Goal: Information Seeking & Learning: Learn about a topic

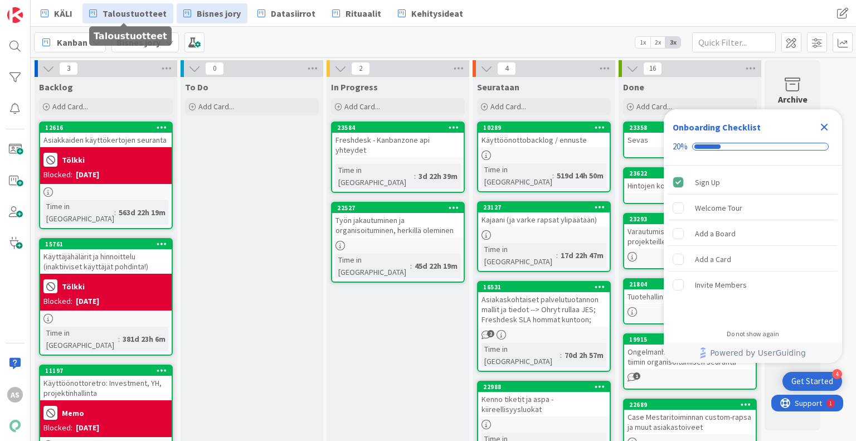
click at [129, 13] on span "Taloustuotteet" at bounding box center [135, 13] width 64 height 13
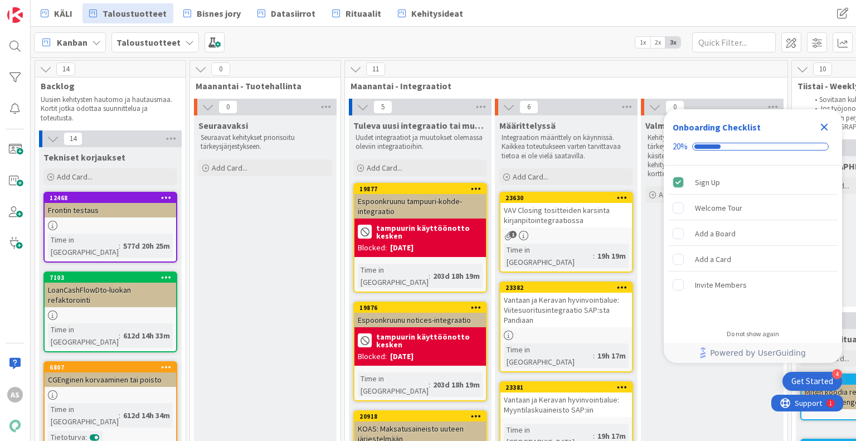
click at [826, 126] on icon "Close Checklist" at bounding box center [824, 127] width 7 height 7
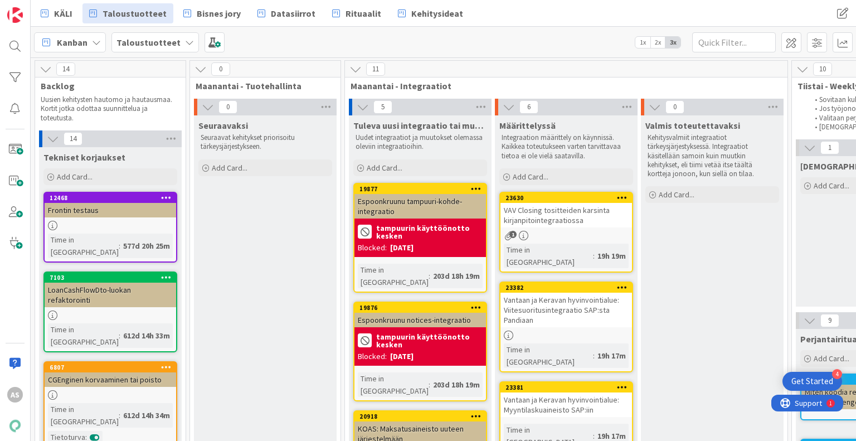
click at [61, 15] on span "KÄLI" at bounding box center [63, 13] width 18 height 13
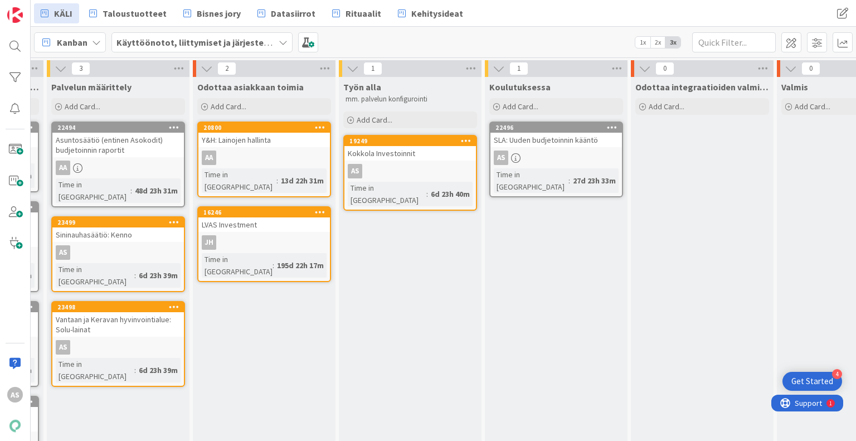
scroll to position [0, 444]
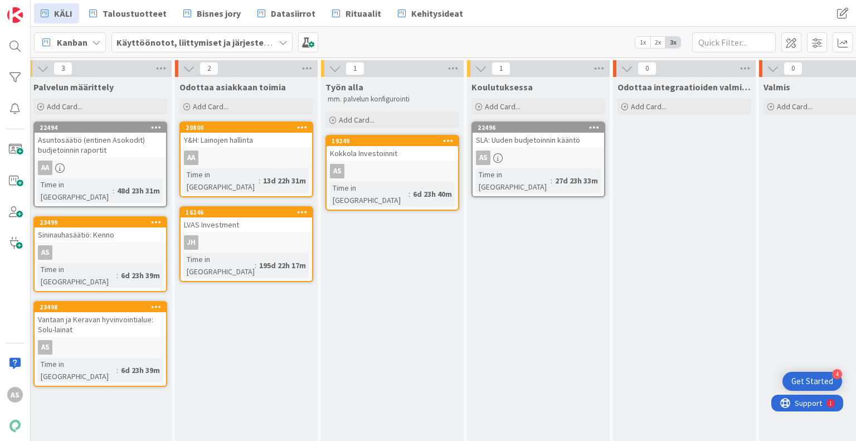
click at [569, 229] on div "Koulutuksessa Add Card... 22496 SLA: Uuden budjetoinnin kääntö AS Time in [GEOG…" at bounding box center [538, 396] width 143 height 638
click at [559, 269] on div "Koulutuksessa Add Card... 22496 SLA: Uuden budjetoinnin kääntö AS Time in [GEOG…" at bounding box center [538, 396] width 143 height 638
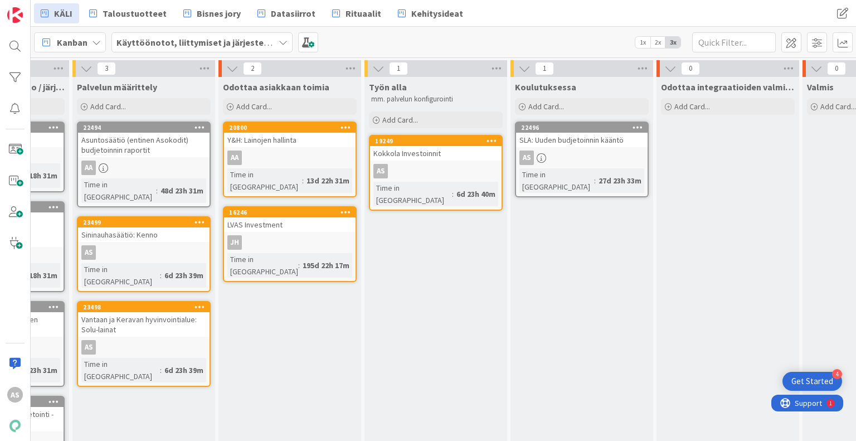
scroll to position [0, 0]
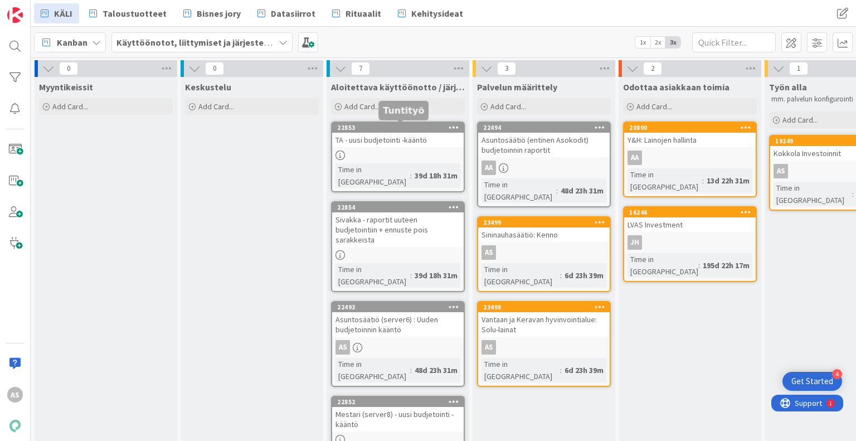
click at [386, 128] on div "22853" at bounding box center [400, 128] width 127 height 8
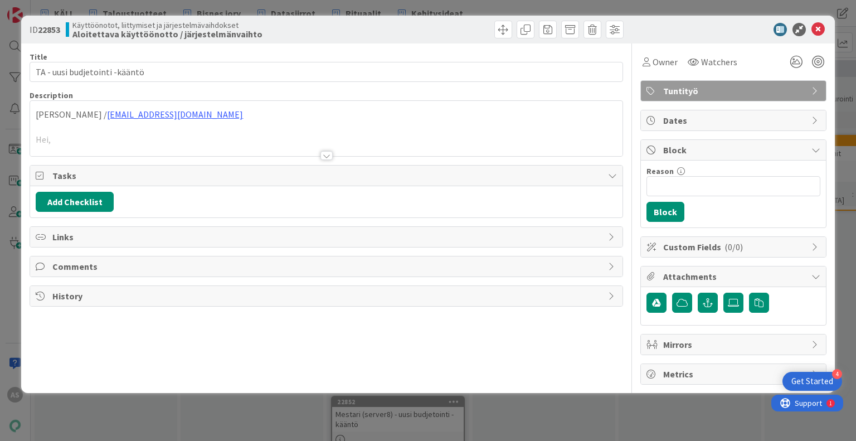
click at [325, 154] on div at bounding box center [327, 155] width 12 height 9
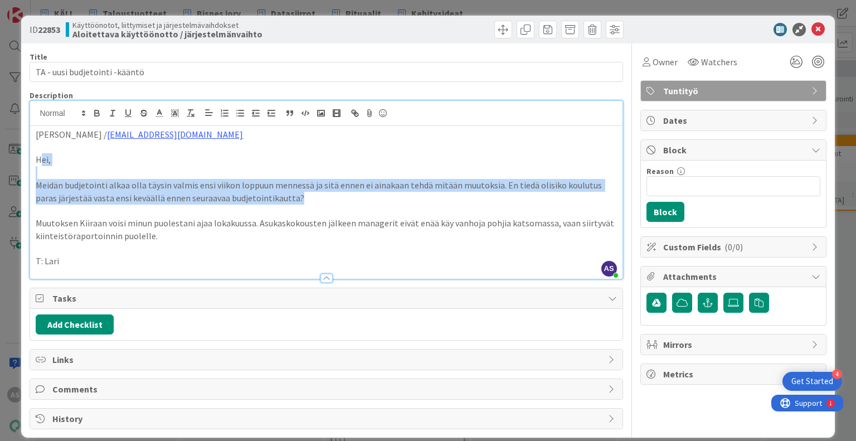
drag, startPoint x: 327, startPoint y: 201, endPoint x: 42, endPoint y: 166, distance: 287.1
click at [42, 166] on div "[PERSON_NAME] / [EMAIL_ADDRESS][DOMAIN_NAME] Hei, Meidän budjetointi alkaa olla…" at bounding box center [326, 202] width 592 height 153
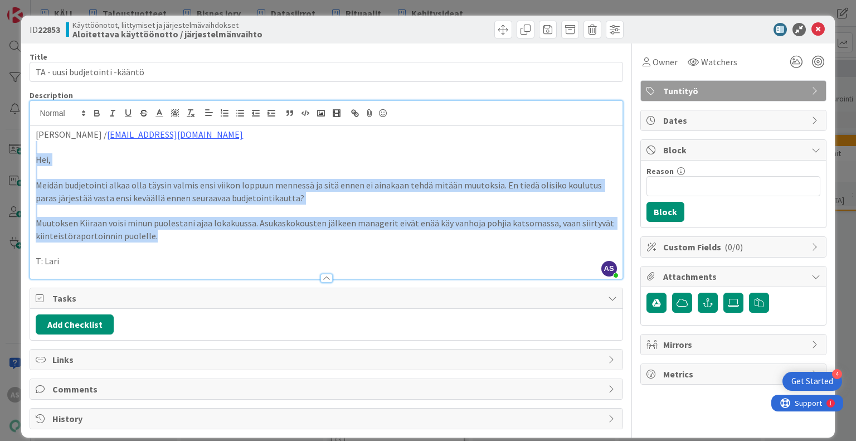
drag, startPoint x: 183, startPoint y: 237, endPoint x: 51, endPoint y: 142, distance: 162.9
click at [51, 142] on div "[PERSON_NAME] / [EMAIL_ADDRESS][DOMAIN_NAME] Hei, Meidän budjetointi alkaa olla…" at bounding box center [326, 202] width 592 height 153
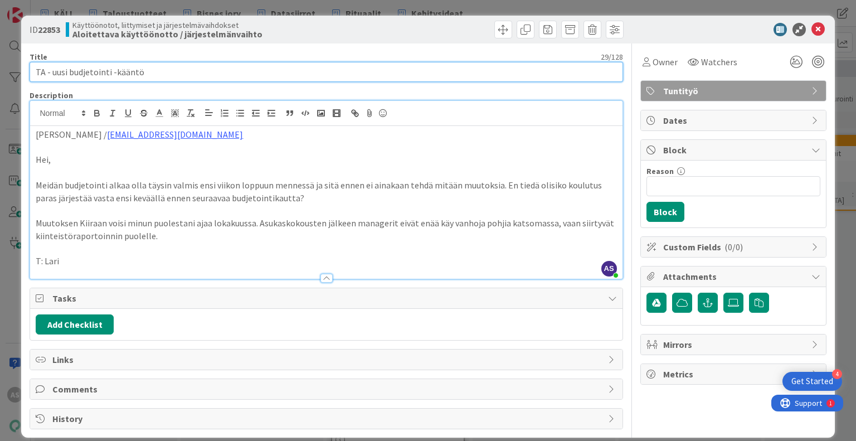
drag, startPoint x: 147, startPoint y: 75, endPoint x: 92, endPoint y: 73, distance: 54.7
click at [92, 73] on input "TA - uusi budjetointi -kääntö" at bounding box center [326, 72] width 593 height 20
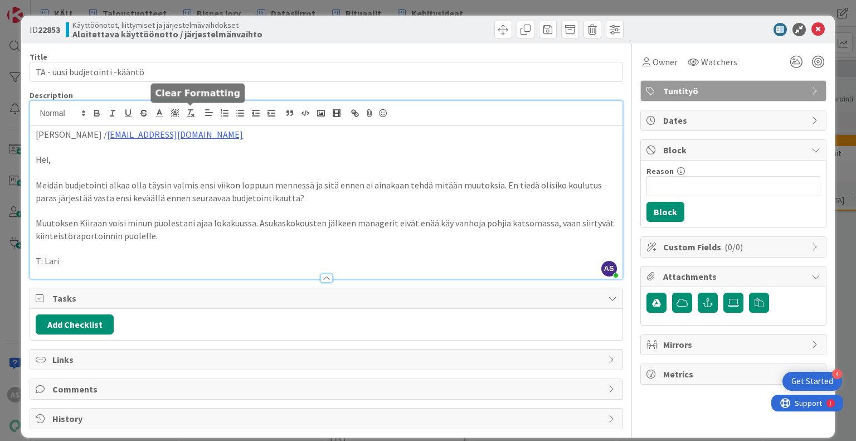
click at [449, 223] on p "Muutoksen Kiiraan voisi minun puolestani ajaa lokakuussa. Asukaskokousten jälke…" at bounding box center [326, 229] width 581 height 25
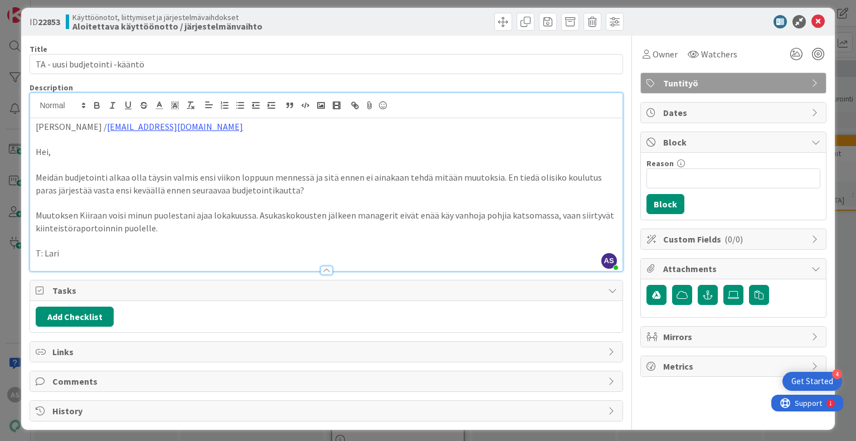
scroll to position [10, 0]
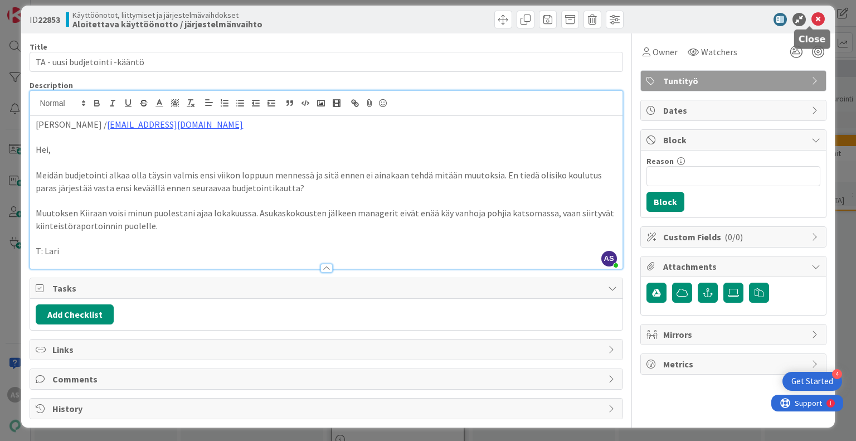
click at [812, 22] on icon at bounding box center [818, 19] width 13 height 13
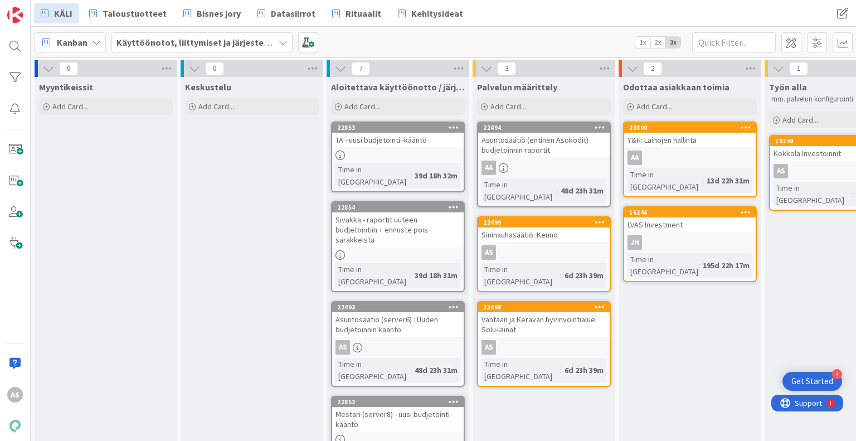
click at [402, 203] on div "22854" at bounding box center [400, 207] width 127 height 8
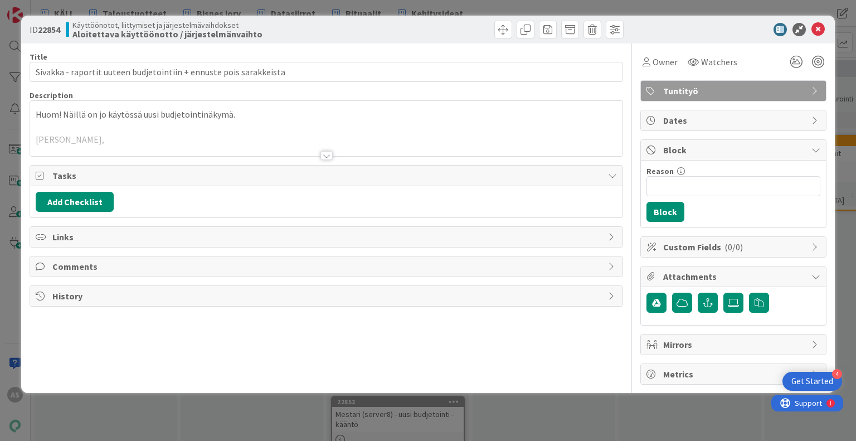
click at [330, 156] on div at bounding box center [327, 155] width 12 height 9
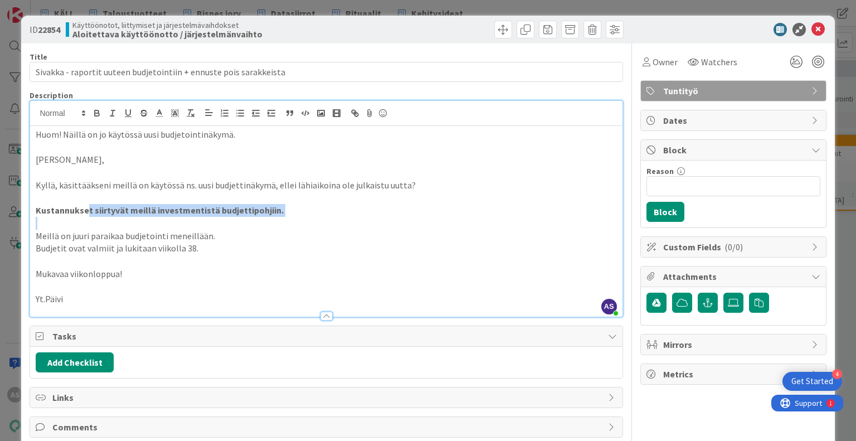
drag, startPoint x: 87, startPoint y: 205, endPoint x: 181, endPoint y: 230, distance: 97.1
click at [185, 229] on div "Huom! Näillä on jo käytössä uusi budjetointinäkymä. Hei Ada, Kyllä, käsittääkse…" at bounding box center [326, 221] width 592 height 191
click at [154, 248] on p "Budjetit ovat valmiit ja lukitaan viikolla 38." at bounding box center [326, 248] width 581 height 13
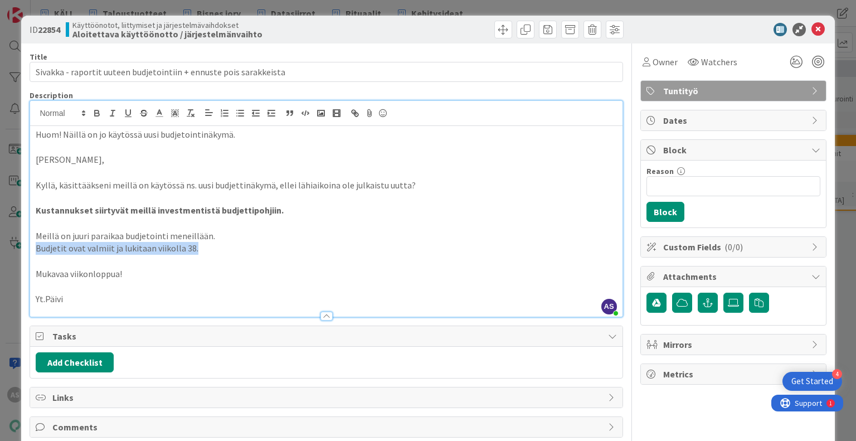
drag, startPoint x: 203, startPoint y: 250, endPoint x: 27, endPoint y: 250, distance: 176.1
click at [27, 250] on div "ID 22854 Käyttöönotot, liittymiset ja järjestelmävaihdokset Aloitettava käyttöö…" at bounding box center [427, 246] width 813 height 460
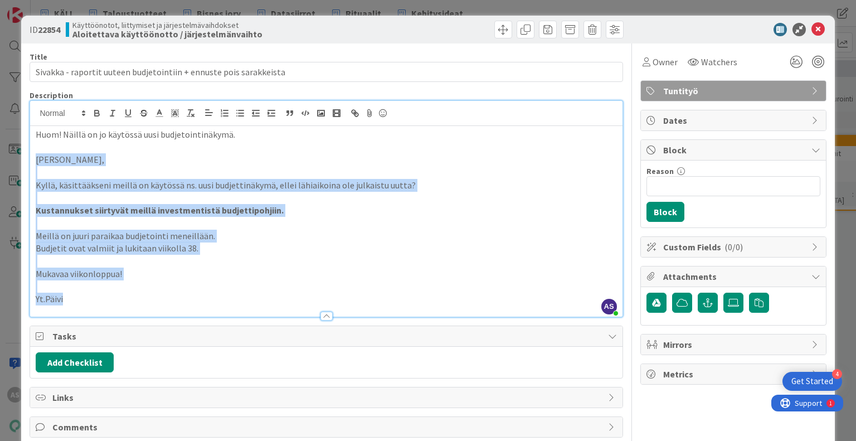
drag, startPoint x: 67, startPoint y: 301, endPoint x: 29, endPoint y: 159, distance: 147.1
click at [29, 159] on div "ID 22854 Käyttöönotot, liittymiset ja järjestelmävaihdokset Aloitettava käyttöö…" at bounding box center [427, 246] width 813 height 460
click at [299, 236] on p "Meillä on juuri paraikaa budjetointi meneillään." at bounding box center [326, 236] width 581 height 13
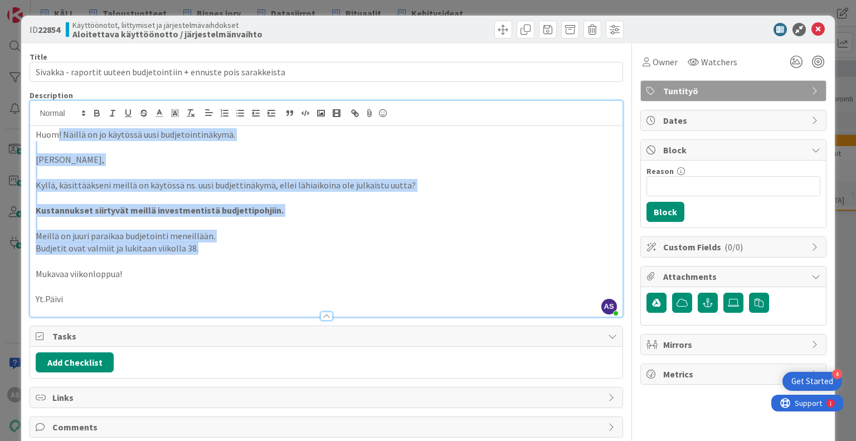
drag, startPoint x: 244, startPoint y: 251, endPoint x: 56, endPoint y: 133, distance: 222.1
click at [56, 133] on div "Huom! Näillä on jo käytössä uusi budjetointinäkymä. Hei Ada, Kyllä, käsittääkse…" at bounding box center [326, 221] width 592 height 191
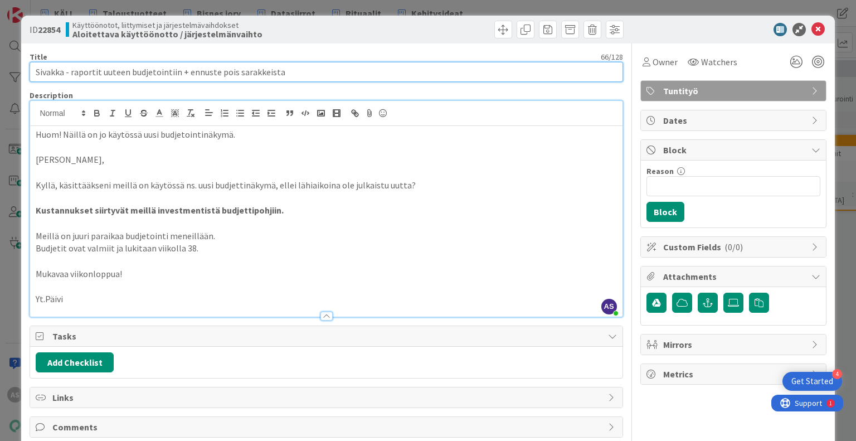
drag, startPoint x: 72, startPoint y: 73, endPoint x: 240, endPoint y: 66, distance: 167.9
click at [240, 66] on input "Sivakka - raportit uuteen budjetointiin + ennuste pois sarakkeista" at bounding box center [326, 72] width 593 height 20
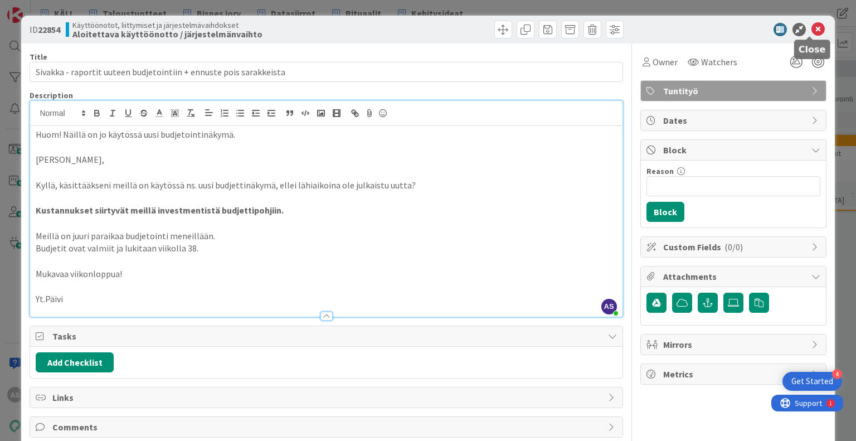
click at [812, 31] on icon at bounding box center [818, 29] width 13 height 13
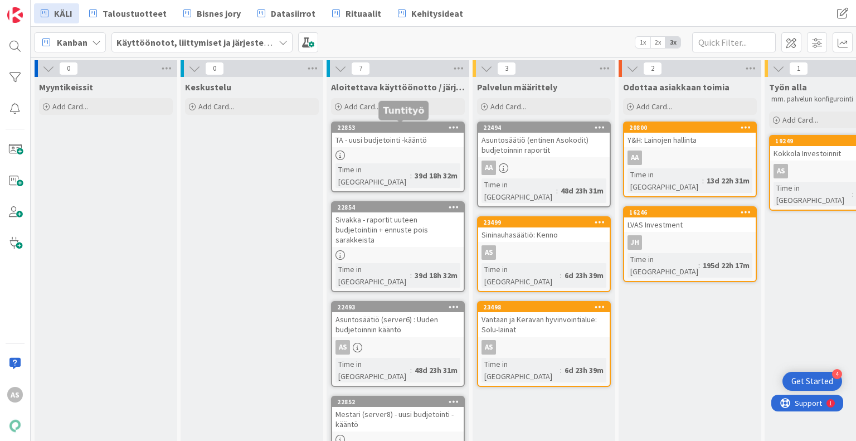
click at [420, 123] on div "22853" at bounding box center [398, 128] width 132 height 10
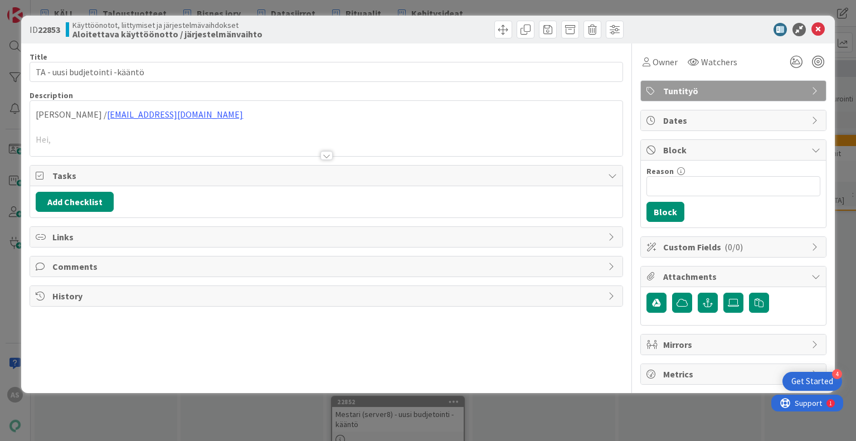
click at [324, 154] on div at bounding box center [327, 155] width 12 height 9
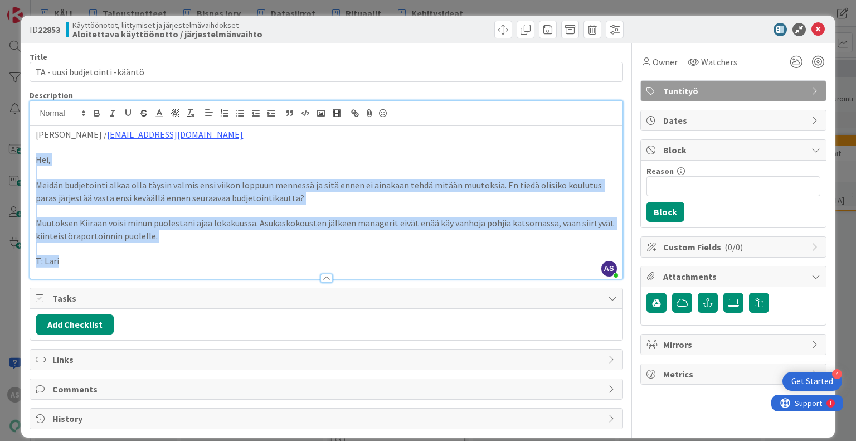
drag, startPoint x: 67, startPoint y: 264, endPoint x: 28, endPoint y: 157, distance: 113.7
click at [28, 157] on div "ID 22853 Käyttöönotot, liittymiset ja järjestelmävaihdokset Aloitettava käyttöö…" at bounding box center [427, 227] width 813 height 422
click at [263, 153] on p "Hei," at bounding box center [326, 159] width 581 height 13
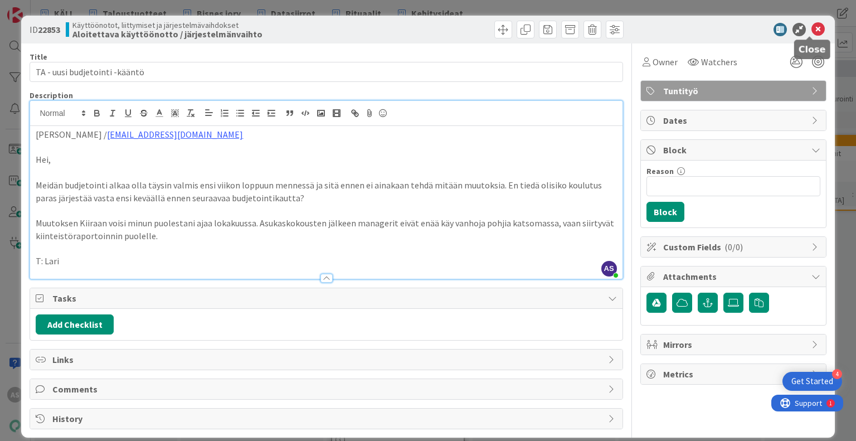
click at [812, 30] on icon at bounding box center [818, 29] width 13 height 13
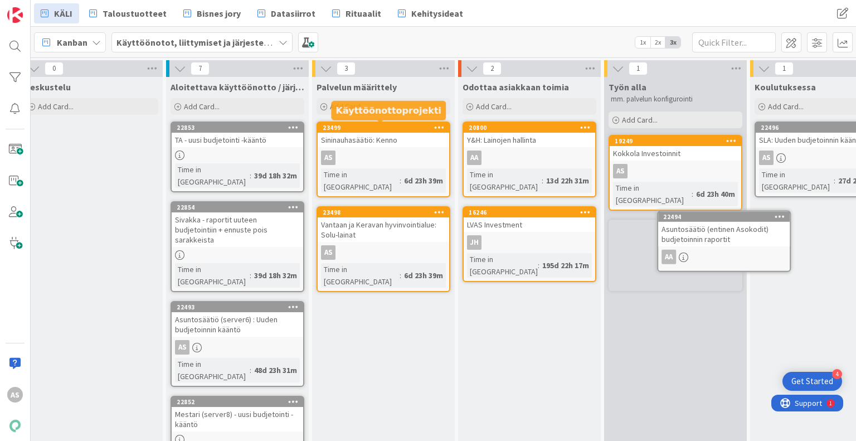
scroll to position [0, 169]
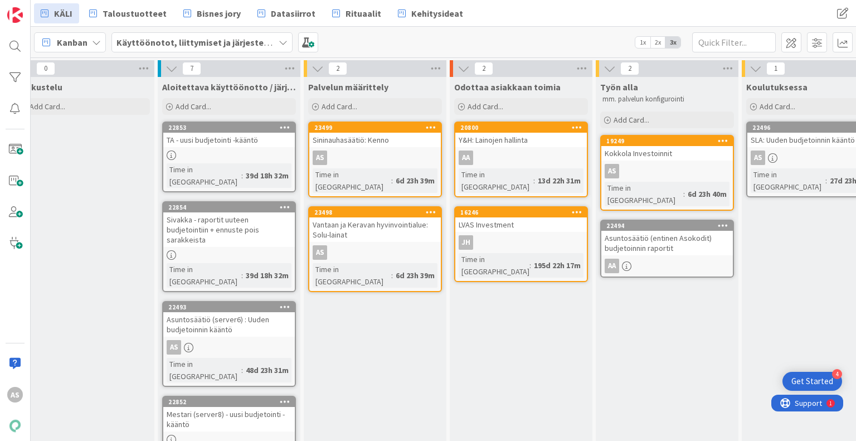
click at [498, 334] on div "Odottaa asiakkaan toimia Add Card... 20800 Y&H: Lainojen hallinta AA Time in [G…" at bounding box center [521, 396] width 143 height 638
click at [481, 289] on div "Odottaa asiakkaan toimia Add Card... 20800 Y&H: Lainojen hallinta AA Time in [G…" at bounding box center [521, 396] width 143 height 638
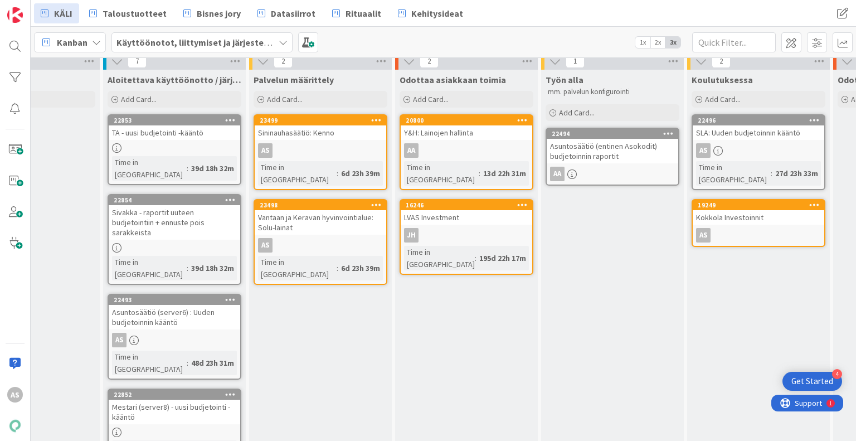
scroll to position [0, 224]
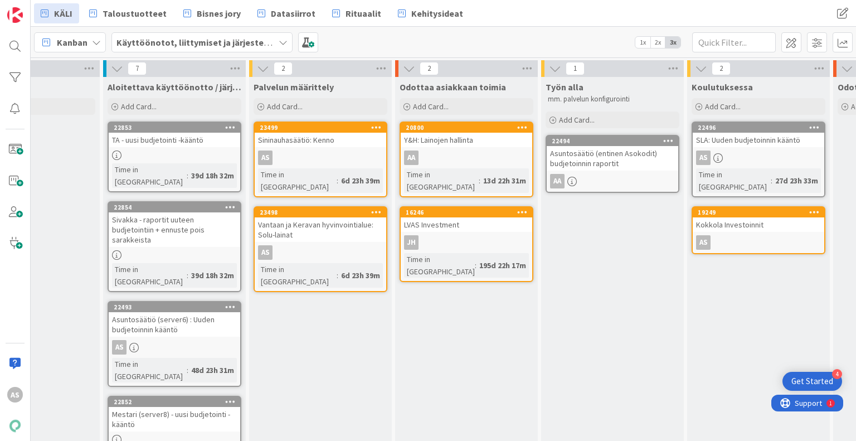
click at [412, 347] on div "Odottaa asiakkaan toimia Add Card... 20800 Y&H: Lainojen hallinta AA Time in [G…" at bounding box center [466, 396] width 143 height 638
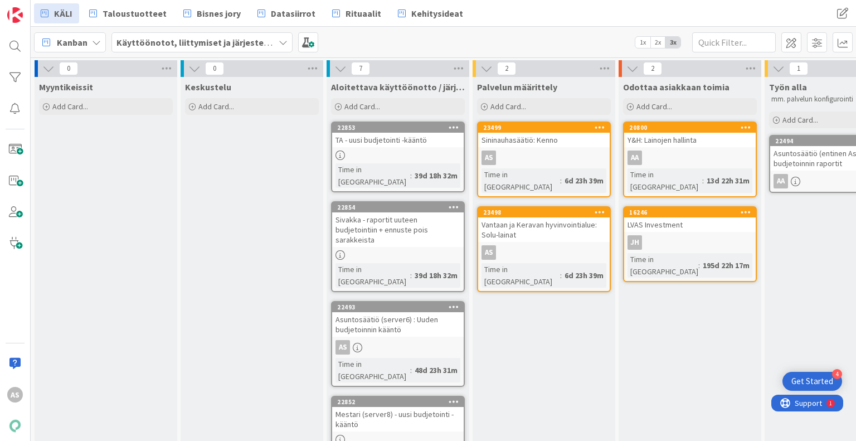
scroll to position [0, 99]
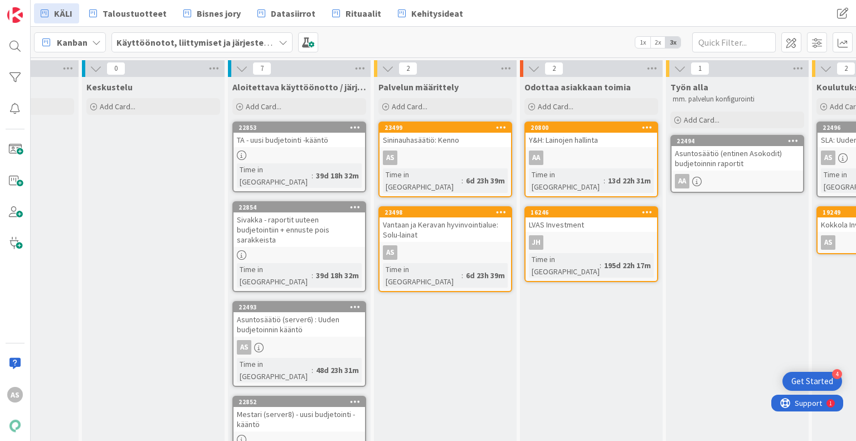
click at [299, 312] on div "Asuntosäätiö (server6) : Uuden budjetoinnin kääntö" at bounding box center [300, 324] width 132 height 25
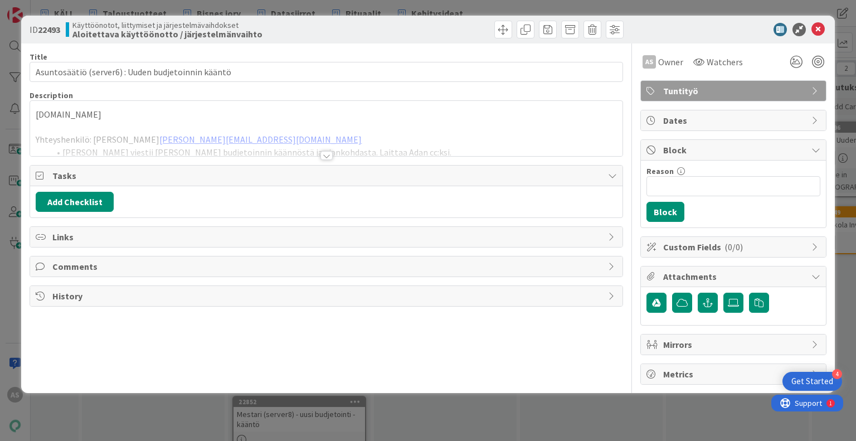
click at [326, 154] on div at bounding box center [327, 155] width 12 height 9
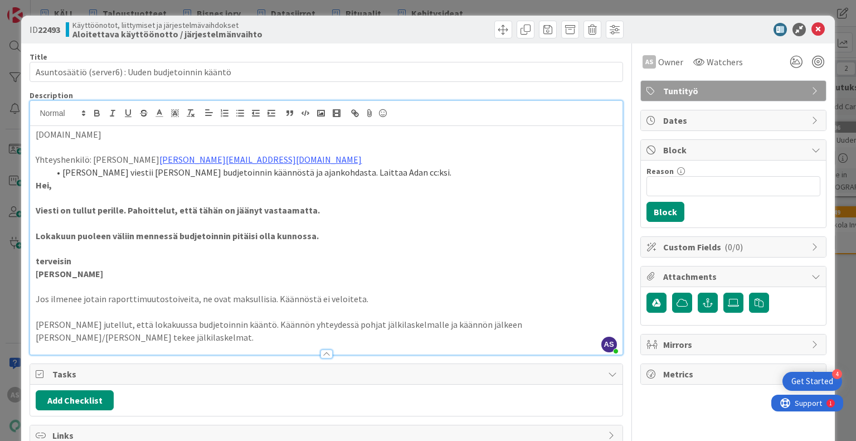
drag, startPoint x: 324, startPoint y: 236, endPoint x: 31, endPoint y: 240, distance: 293.2
click at [31, 240] on div "[DOMAIN_NAME] Yhteyshenkilö: [PERSON_NAME] [EMAIL_ADDRESS][DOMAIN_NAME] Anna vi…" at bounding box center [326, 240] width 592 height 229
click at [299, 221] on p at bounding box center [326, 223] width 581 height 13
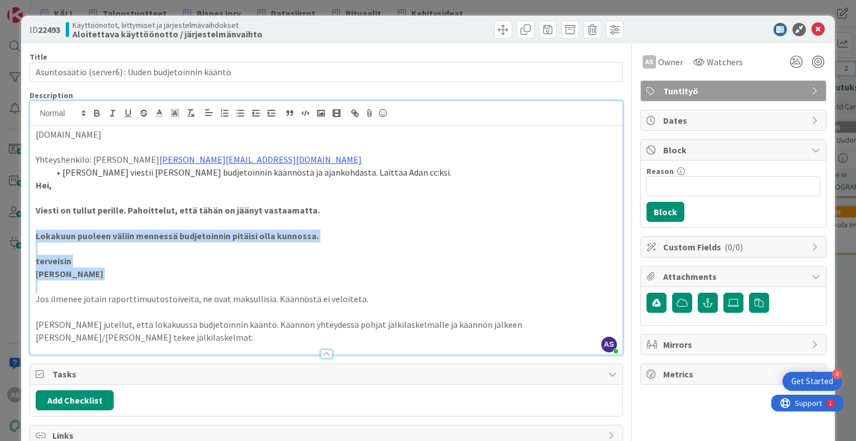
drag, startPoint x: 191, startPoint y: 280, endPoint x: 31, endPoint y: 235, distance: 165.7
click at [31, 235] on div "[DOMAIN_NAME] Yhteyshenkilö: [PERSON_NAME] [EMAIL_ADDRESS][DOMAIN_NAME] Anna vi…" at bounding box center [326, 240] width 592 height 229
click at [91, 250] on p at bounding box center [326, 248] width 581 height 13
click at [43, 234] on strong "Lokakuun puoleen väliin mennessä budjetoinnin pitäisi olla kunnossa." at bounding box center [177, 235] width 283 height 11
drag, startPoint x: 90, startPoint y: 236, endPoint x: 181, endPoint y: 242, distance: 90.6
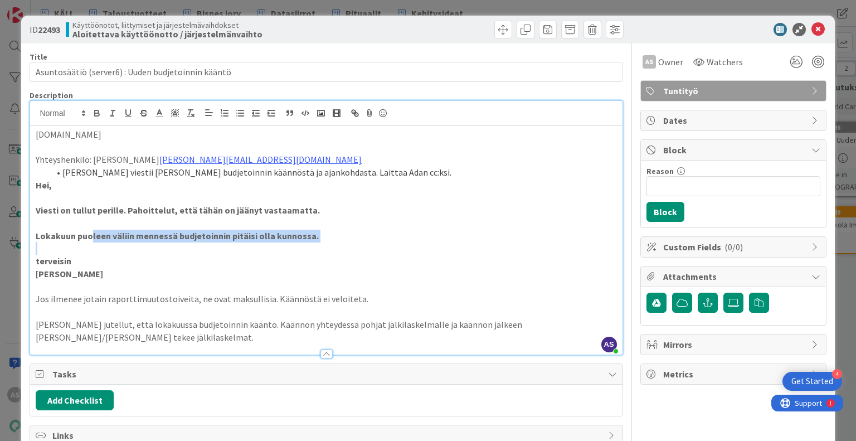
click at [178, 244] on div "[DOMAIN_NAME] Yhteyshenkilö: [PERSON_NAME] [EMAIL_ADDRESS][DOMAIN_NAME] Anna vi…" at bounding box center [326, 240] width 592 height 229
click at [332, 245] on p at bounding box center [326, 248] width 581 height 13
click at [812, 24] on icon at bounding box center [818, 29] width 13 height 13
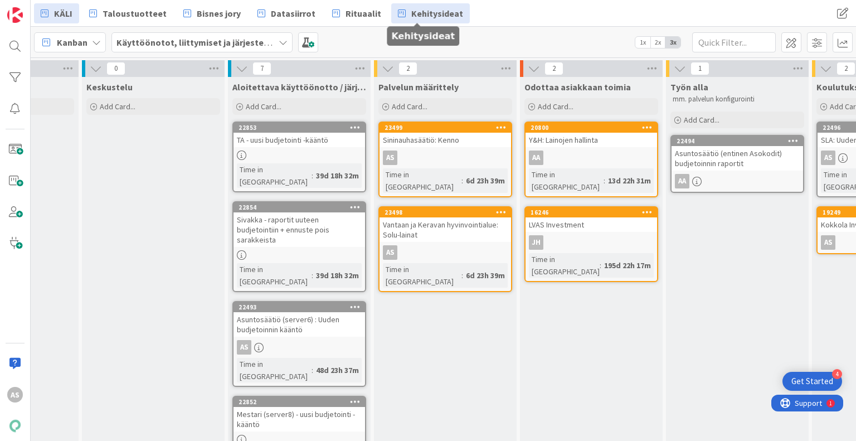
click at [437, 17] on span "Kehitysideat" at bounding box center [437, 13] width 52 height 13
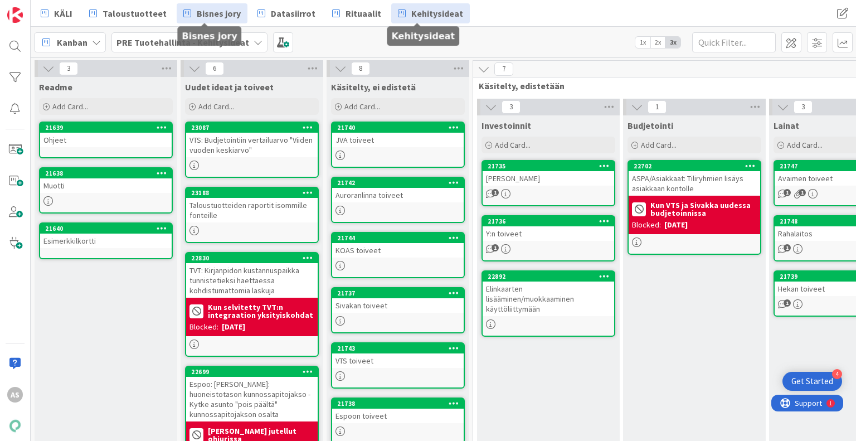
click at [212, 13] on span "Bisnes jory" at bounding box center [219, 13] width 44 height 13
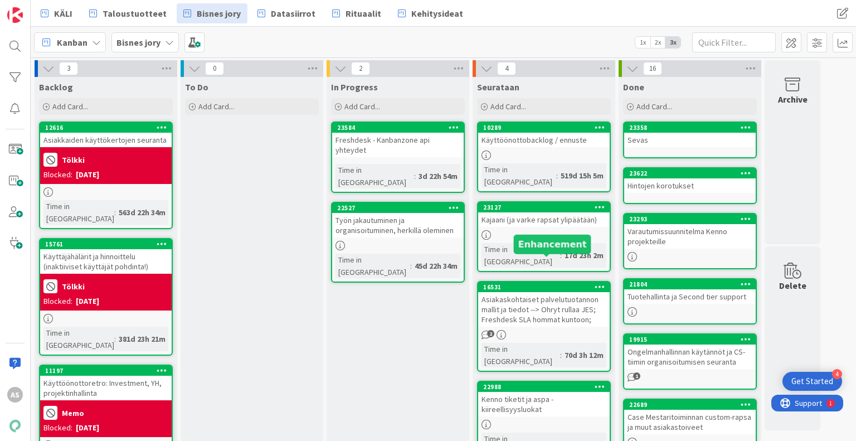
click at [557, 283] on div "16531" at bounding box center [546, 287] width 127 height 8
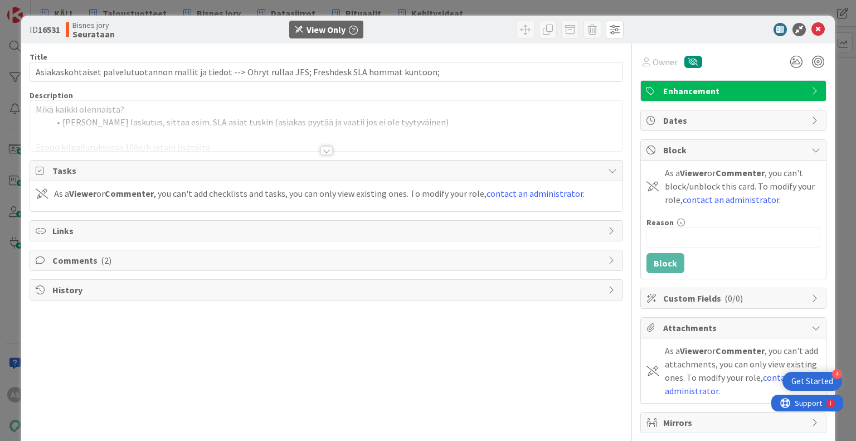
click at [323, 152] on div at bounding box center [327, 150] width 12 height 9
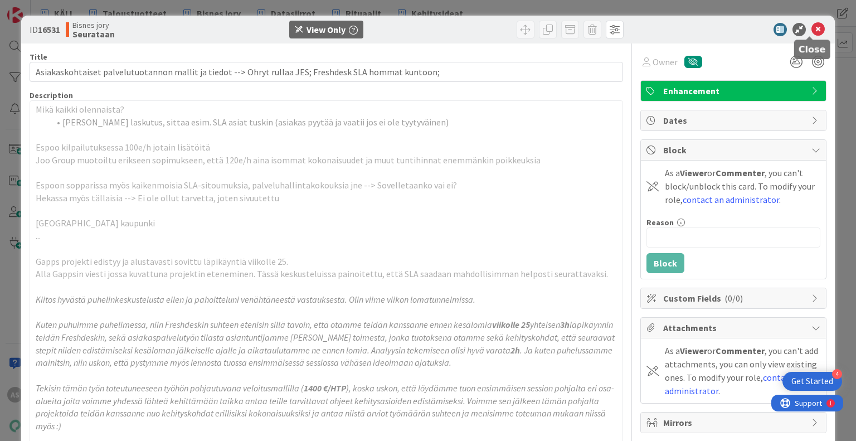
click at [813, 26] on icon at bounding box center [818, 29] width 13 height 13
